Goal: Information Seeking & Learning: Learn about a topic

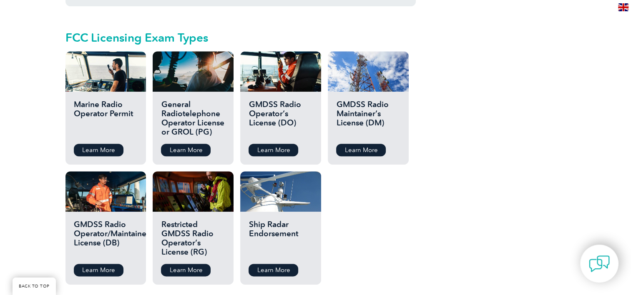
scroll to position [950, 0]
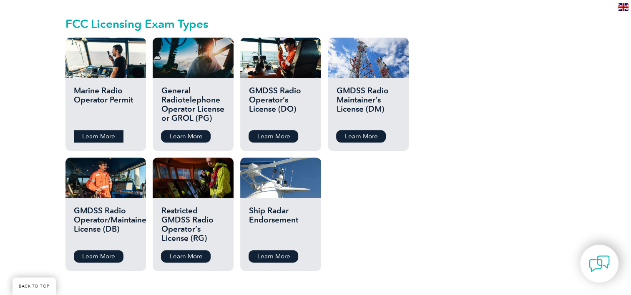
click at [103, 130] on link "Learn More" at bounding box center [99, 136] width 50 height 13
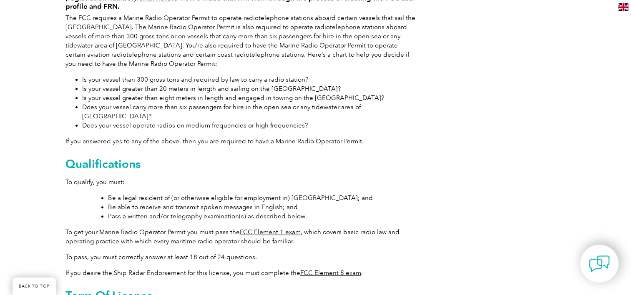
scroll to position [250, 0]
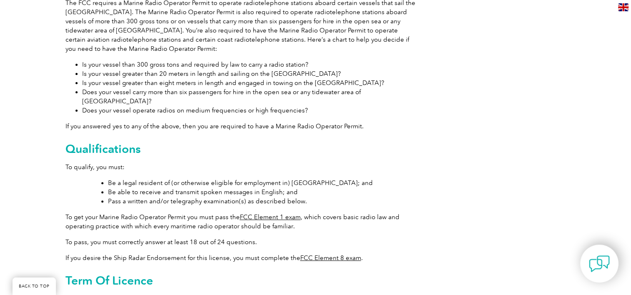
click at [317, 254] on link "FCC Element 8 exam" at bounding box center [330, 258] width 61 height 8
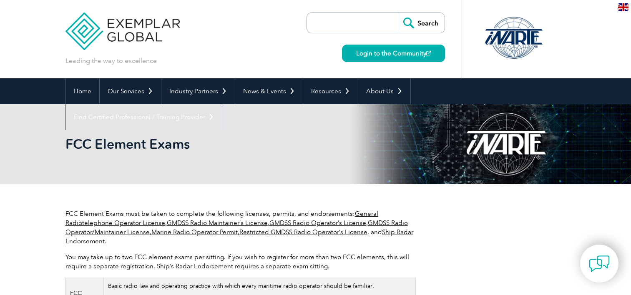
scroll to position [64, 0]
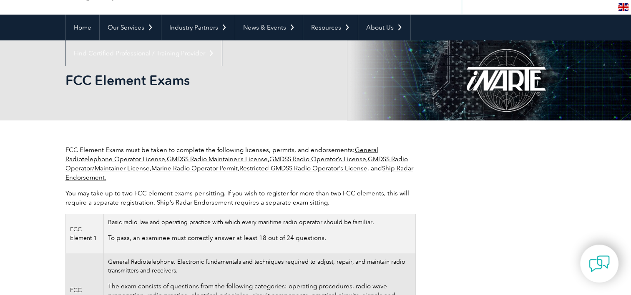
click at [77, 177] on link "Ship Radar Endorsement." at bounding box center [239, 173] width 348 height 17
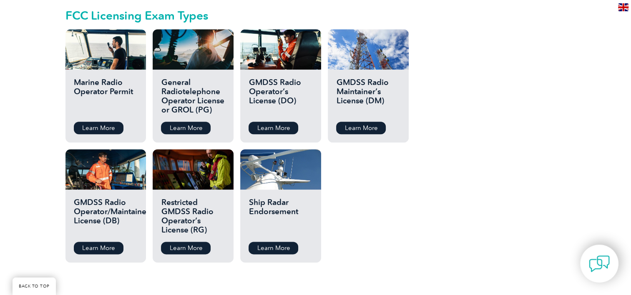
scroll to position [959, 0]
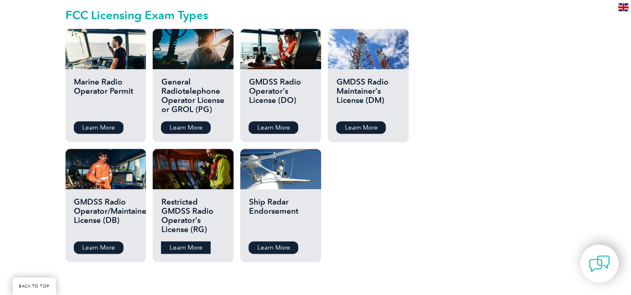
click at [187, 241] on link "Learn More" at bounding box center [186, 247] width 50 height 13
click at [274, 121] on link "Learn More" at bounding box center [274, 127] width 50 height 13
click at [188, 241] on link "Learn More" at bounding box center [186, 247] width 50 height 13
click at [105, 121] on link "Learn More" at bounding box center [99, 127] width 50 height 13
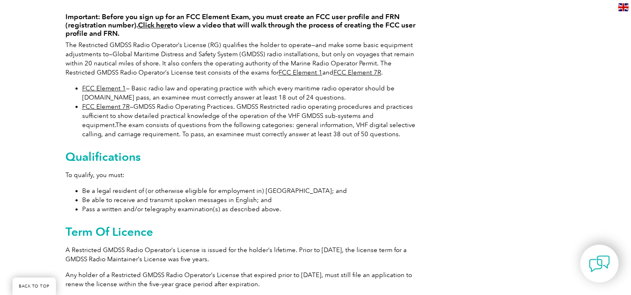
scroll to position [208, 0]
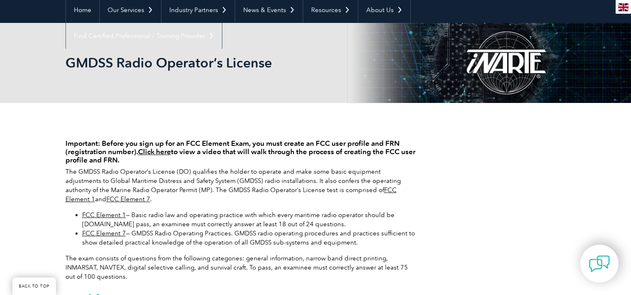
scroll to position [208, 0]
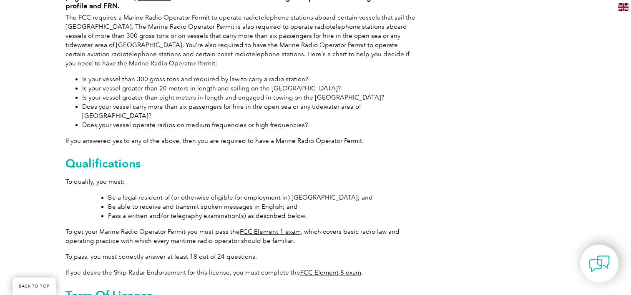
scroll to position [250, 0]
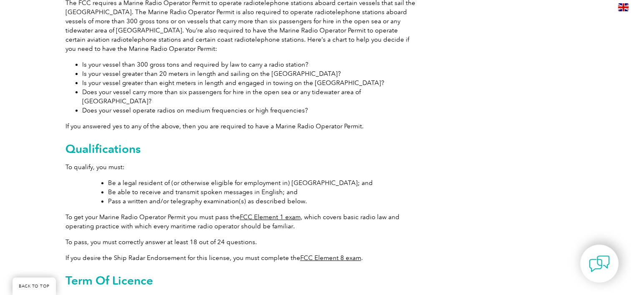
click at [340, 254] on link "FCC Element 8 exam" at bounding box center [330, 258] width 61 height 8
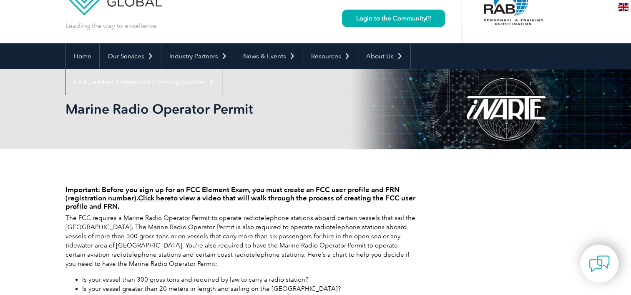
scroll to position [0, 0]
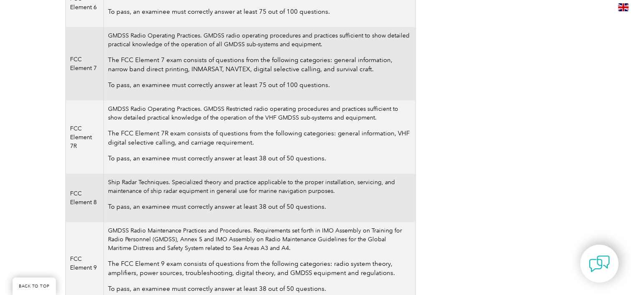
scroll to position [222, 0]
